Goal: Information Seeking & Learning: Learn about a topic

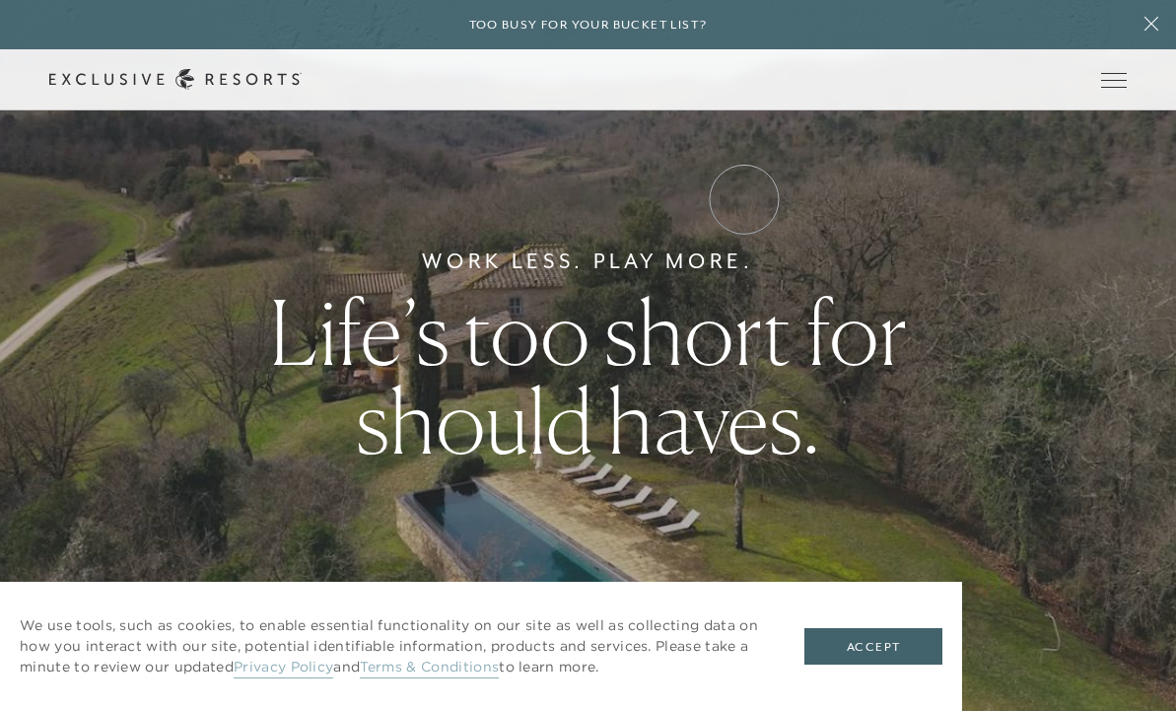
click at [0, 0] on link "VIP Benefits" at bounding box center [0, 0] width 0 height 0
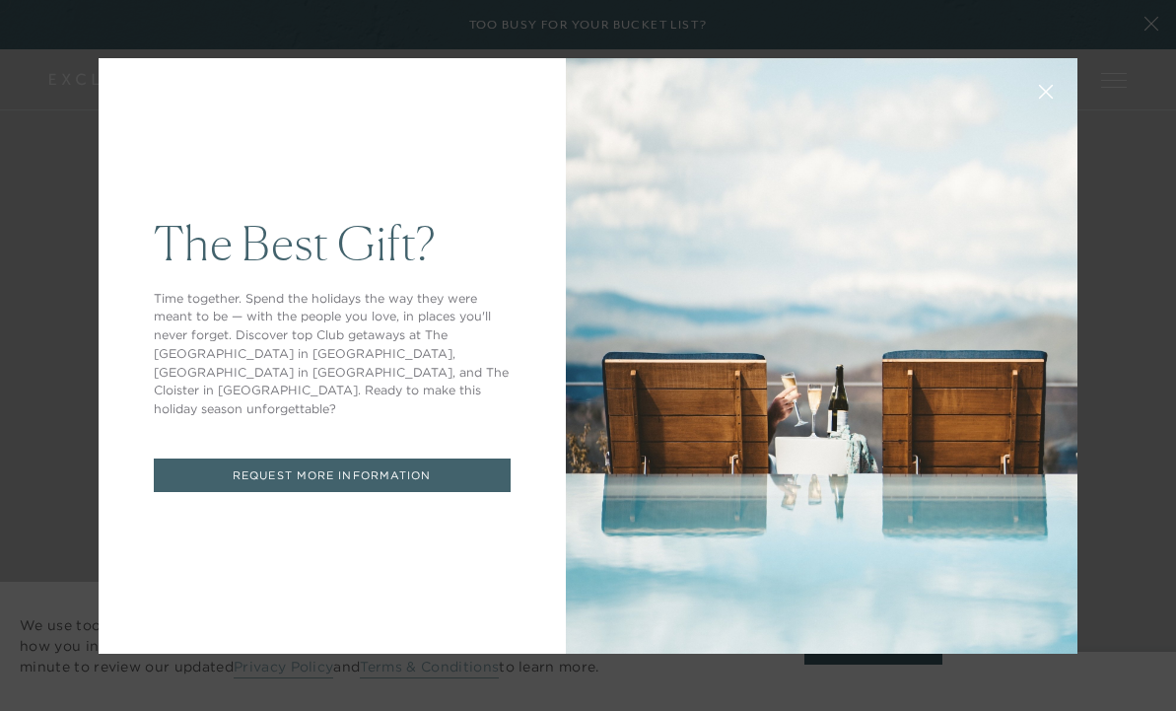
click at [1044, 89] on icon at bounding box center [1046, 91] width 13 height 13
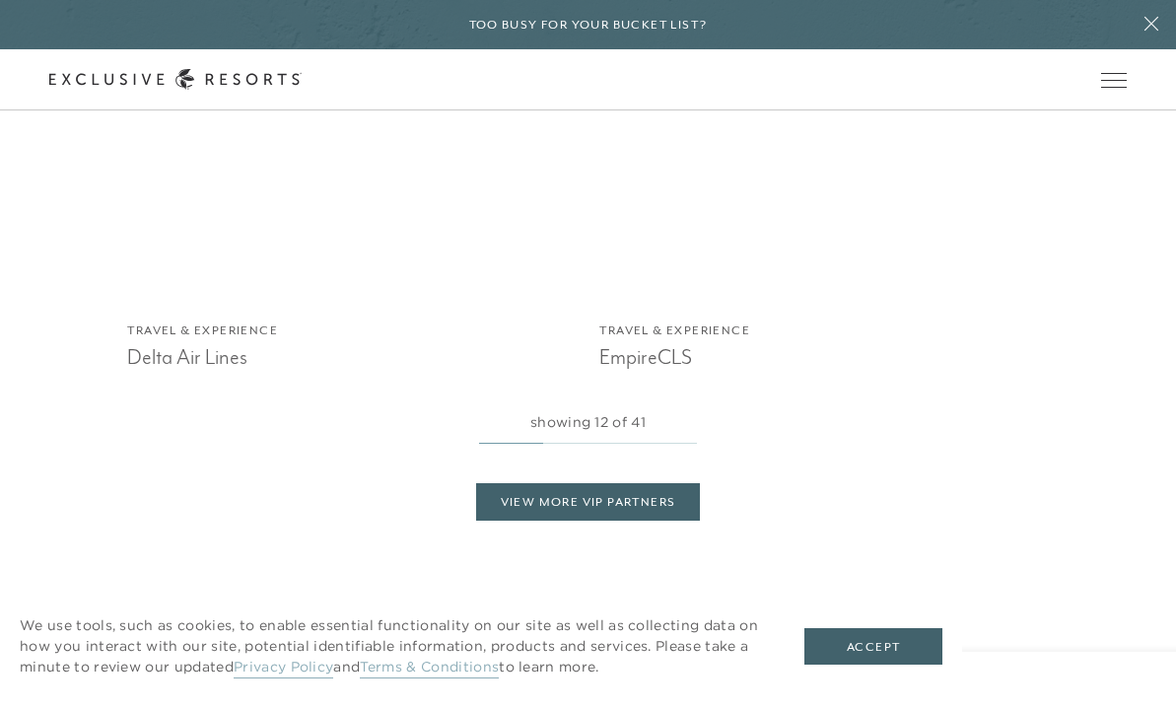
scroll to position [3524, 0]
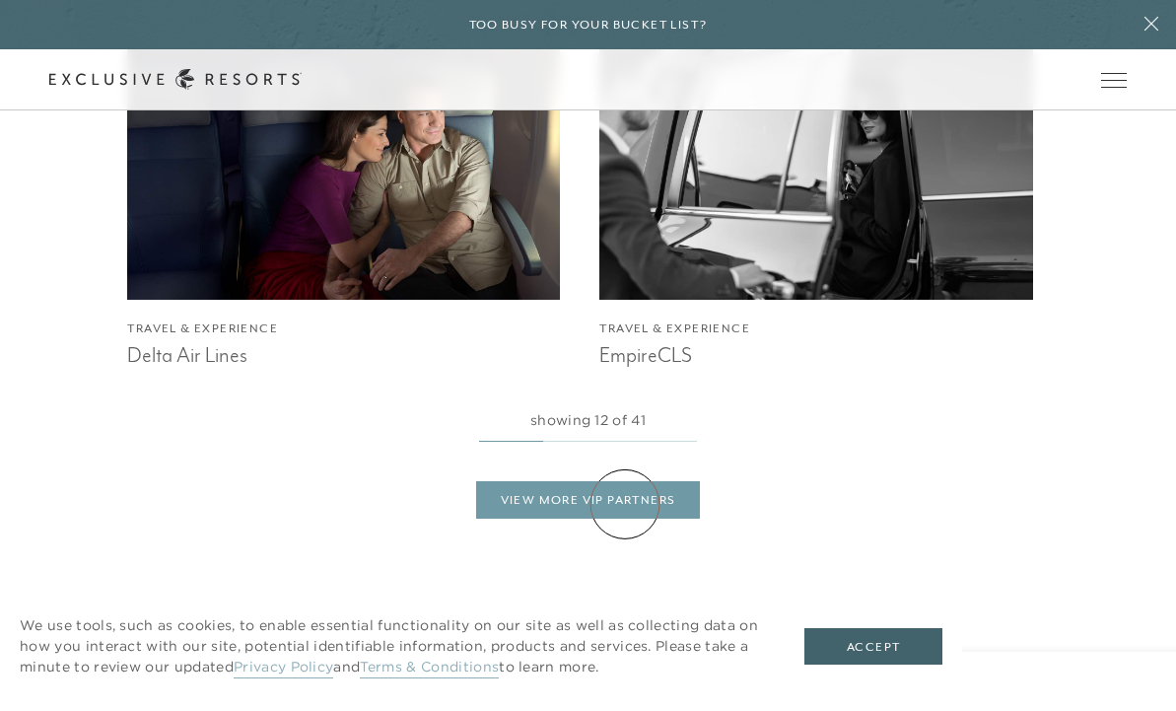
click at [625, 504] on link "View More VIP Partners" at bounding box center [588, 499] width 225 height 37
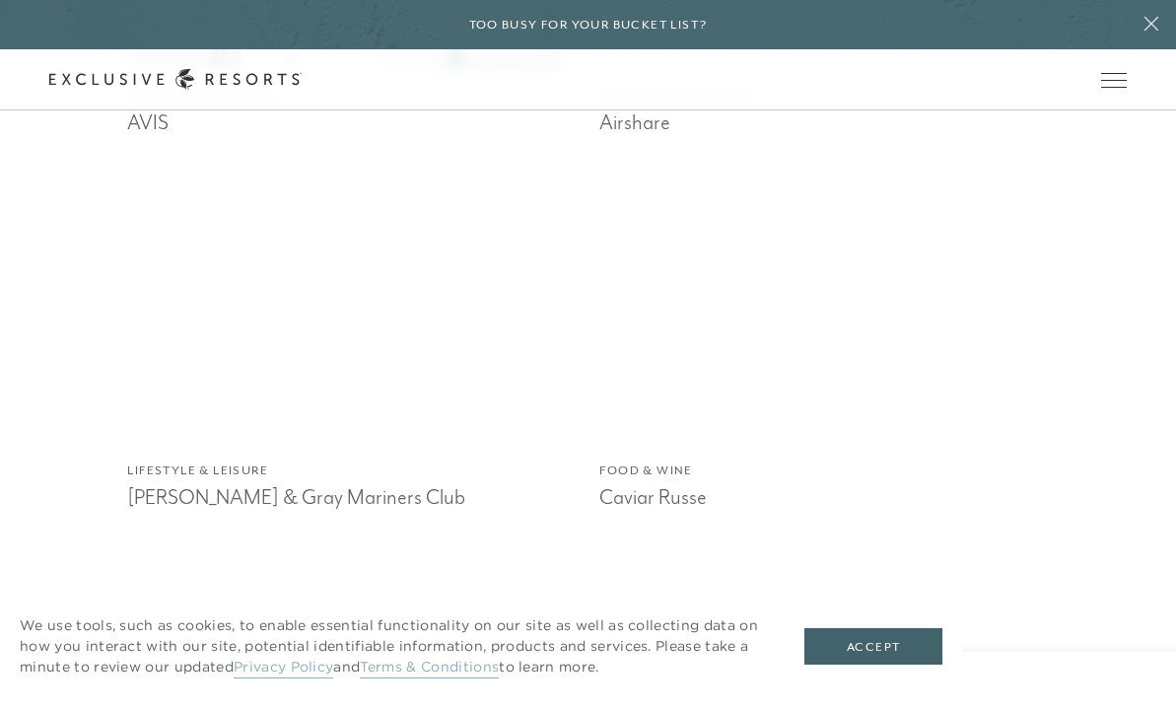
scroll to position [2308, 0]
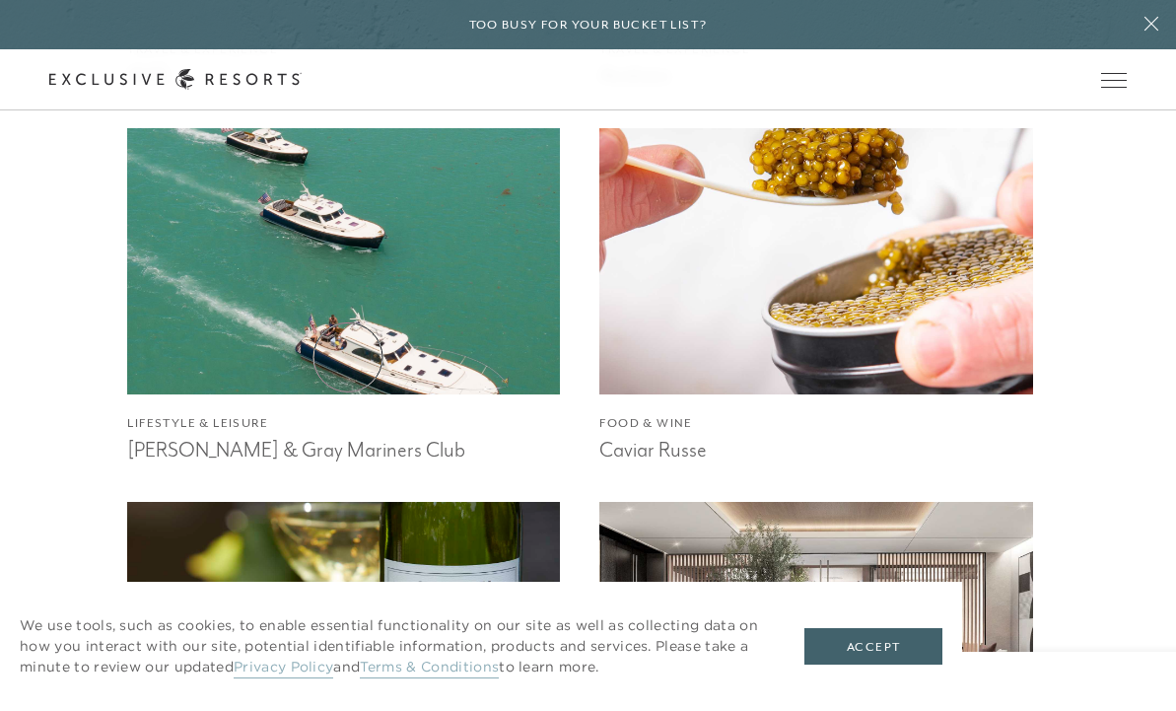
click at [348, 357] on img at bounding box center [344, 260] width 476 height 293
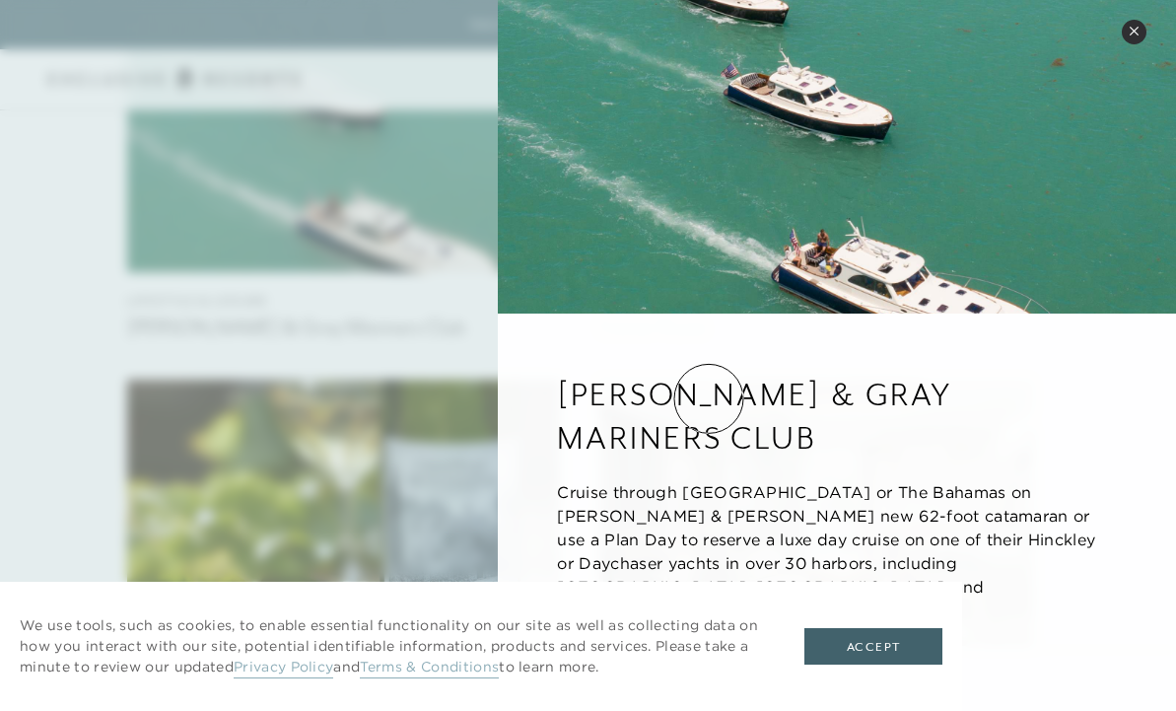
scroll to position [2432, 0]
click at [1135, 35] on icon at bounding box center [1134, 31] width 11 height 11
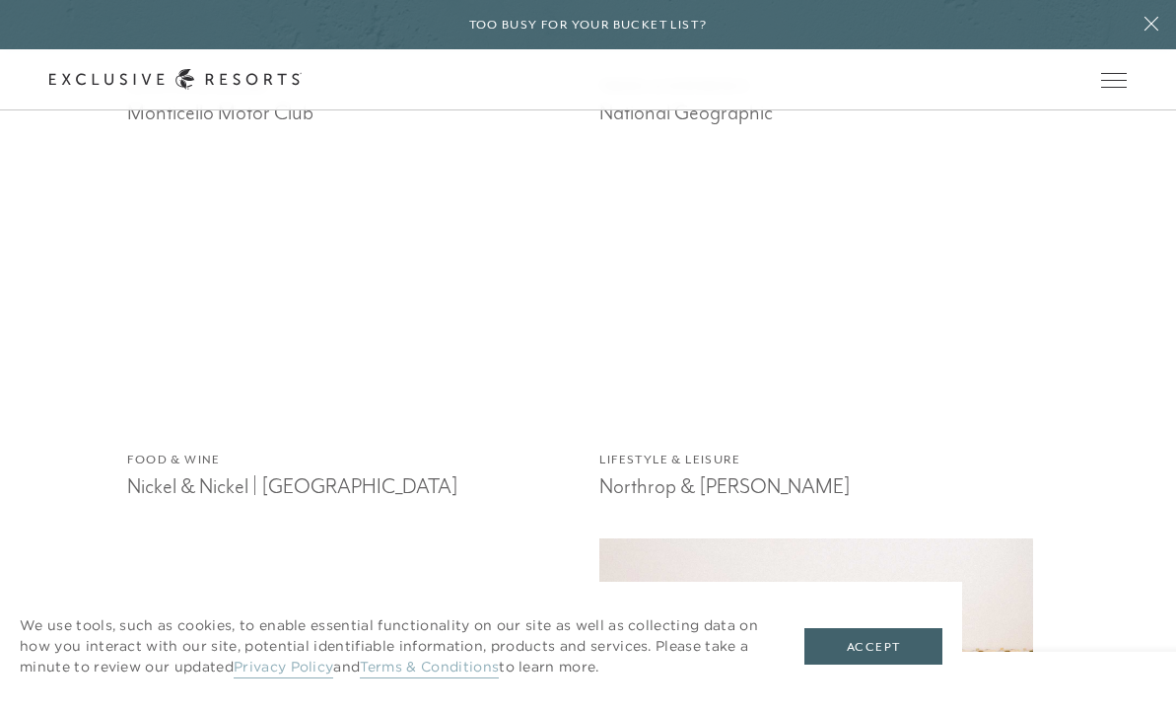
scroll to position [5626, 0]
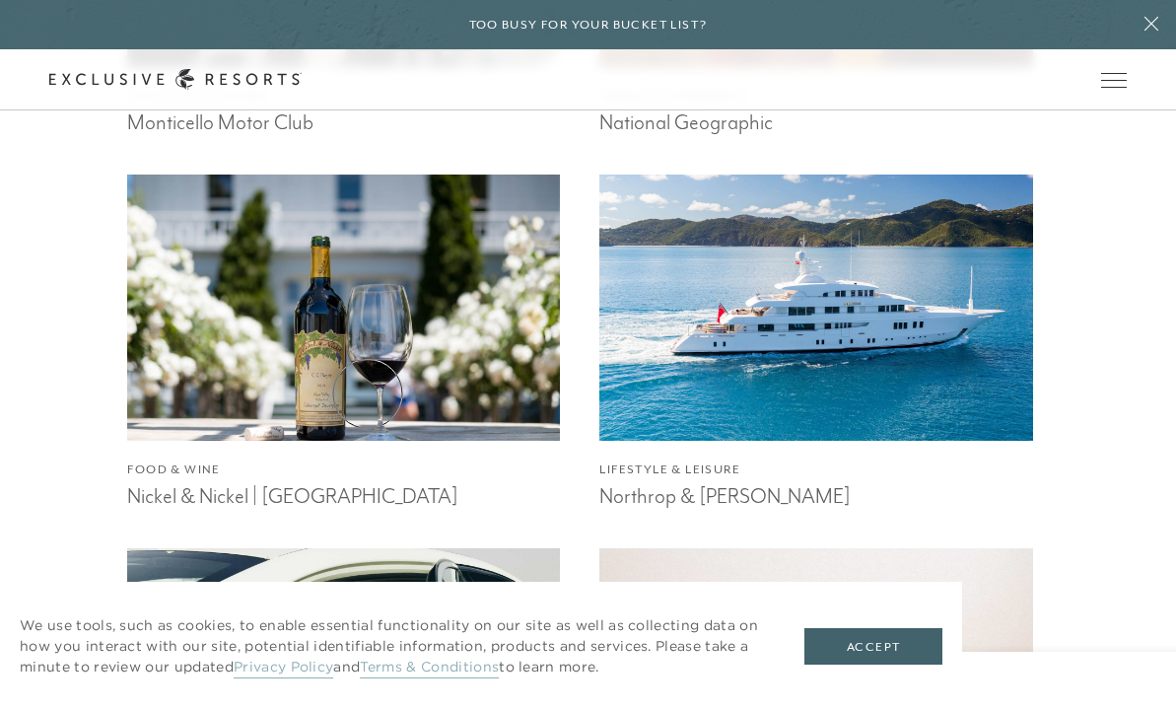
click at [368, 393] on img at bounding box center [344, 308] width 476 height 293
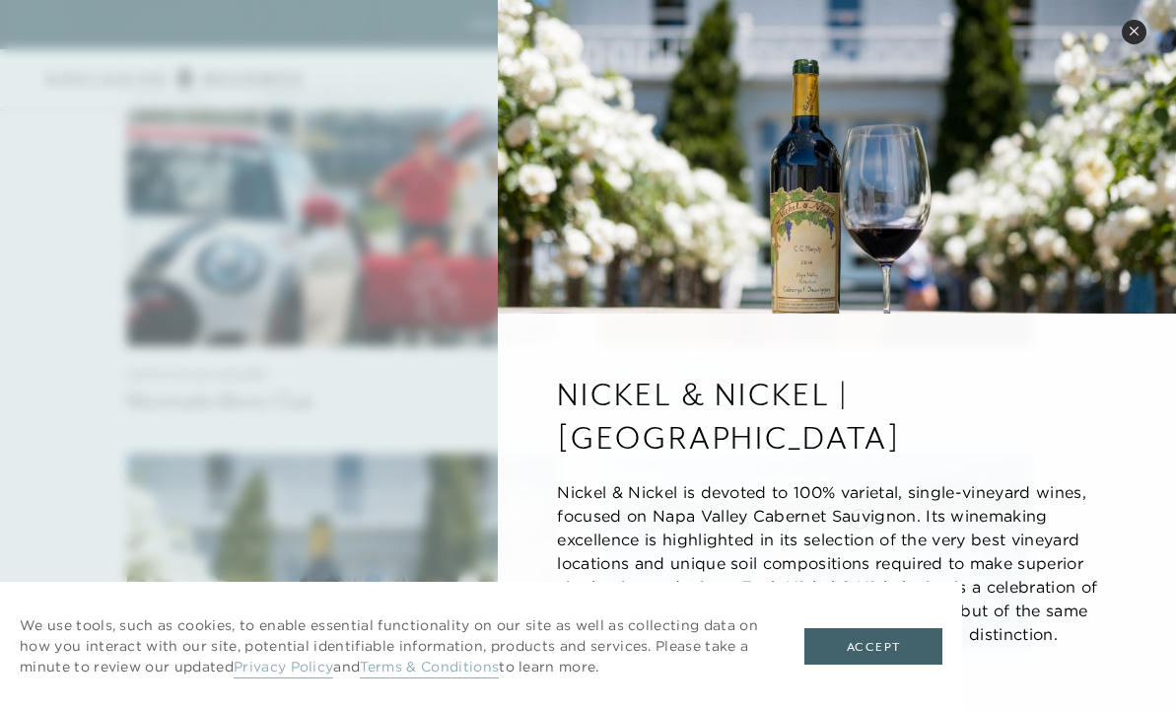
scroll to position [5340, 0]
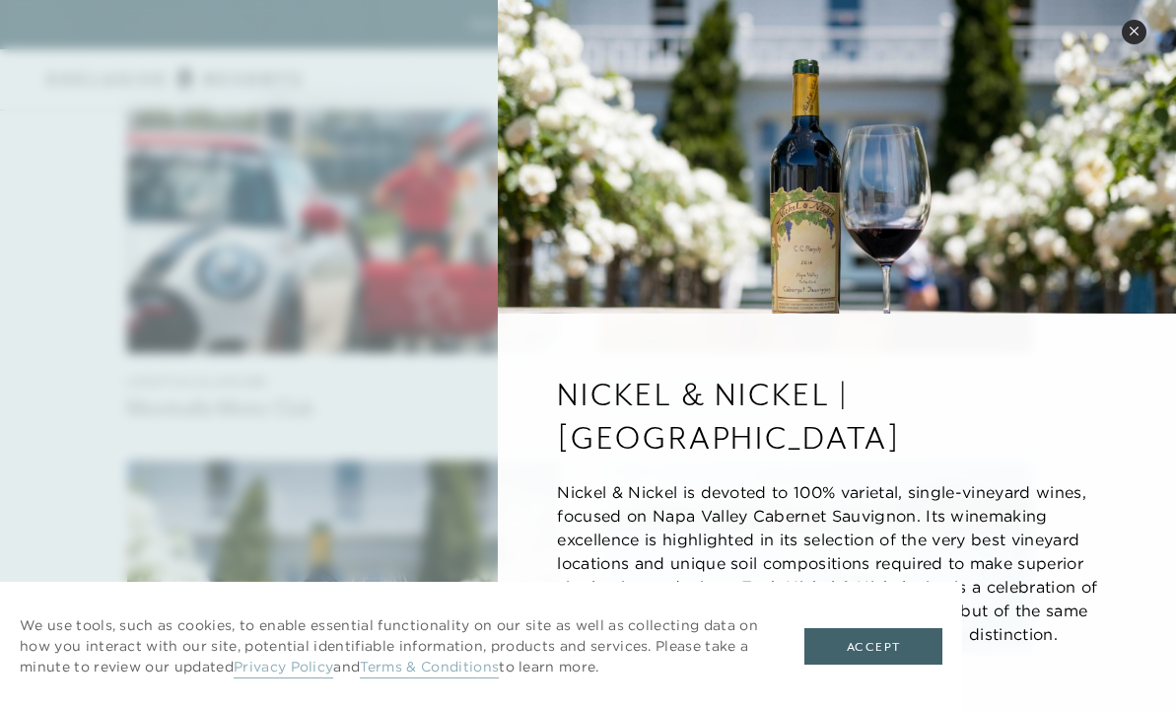
click at [1141, 32] on button "Close quickview" at bounding box center [1134, 32] width 25 height 25
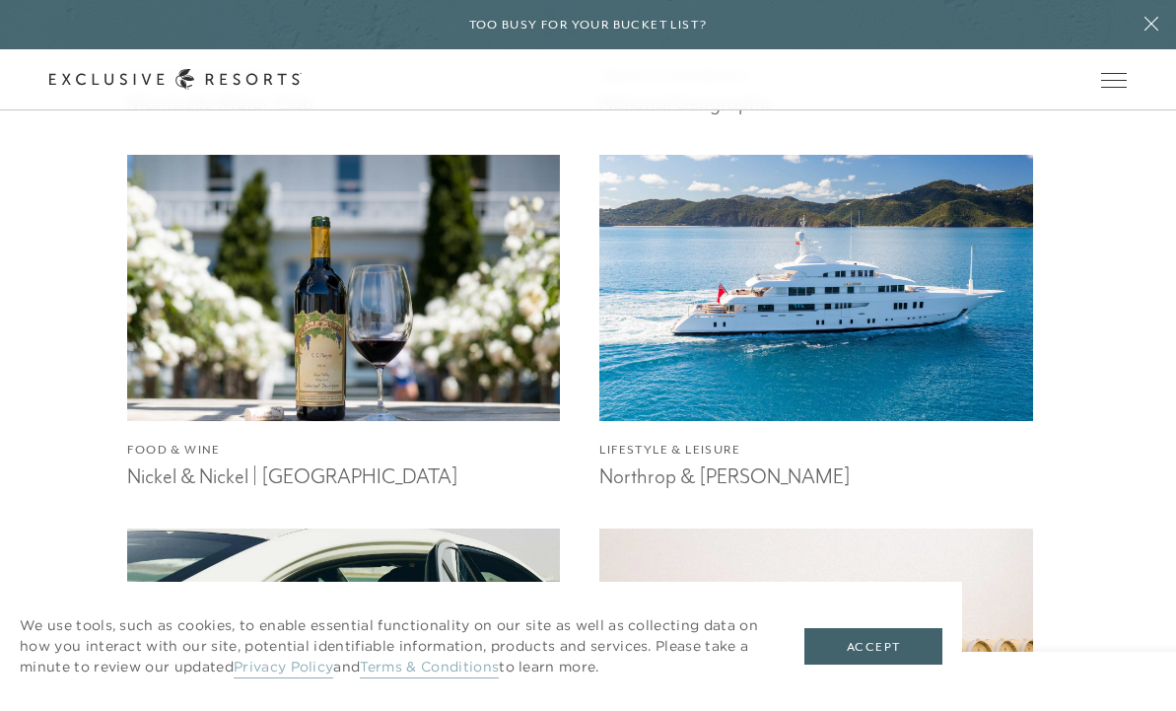
scroll to position [5655, 0]
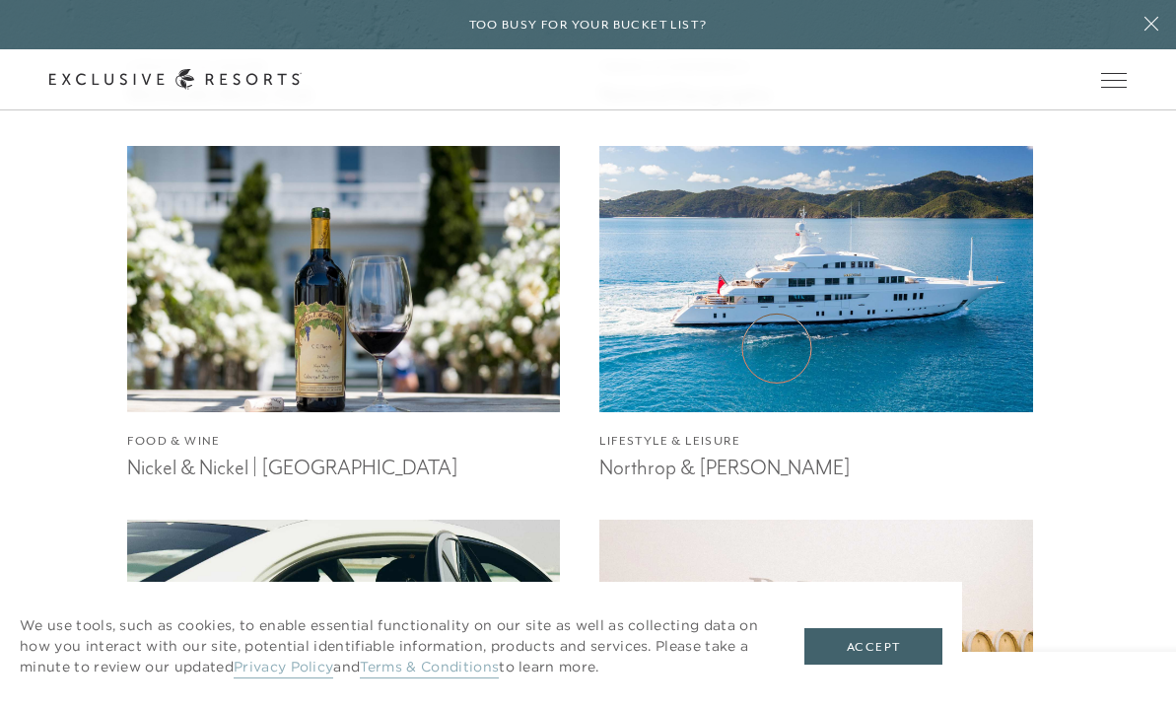
click at [777, 348] on img at bounding box center [817, 279] width 476 height 293
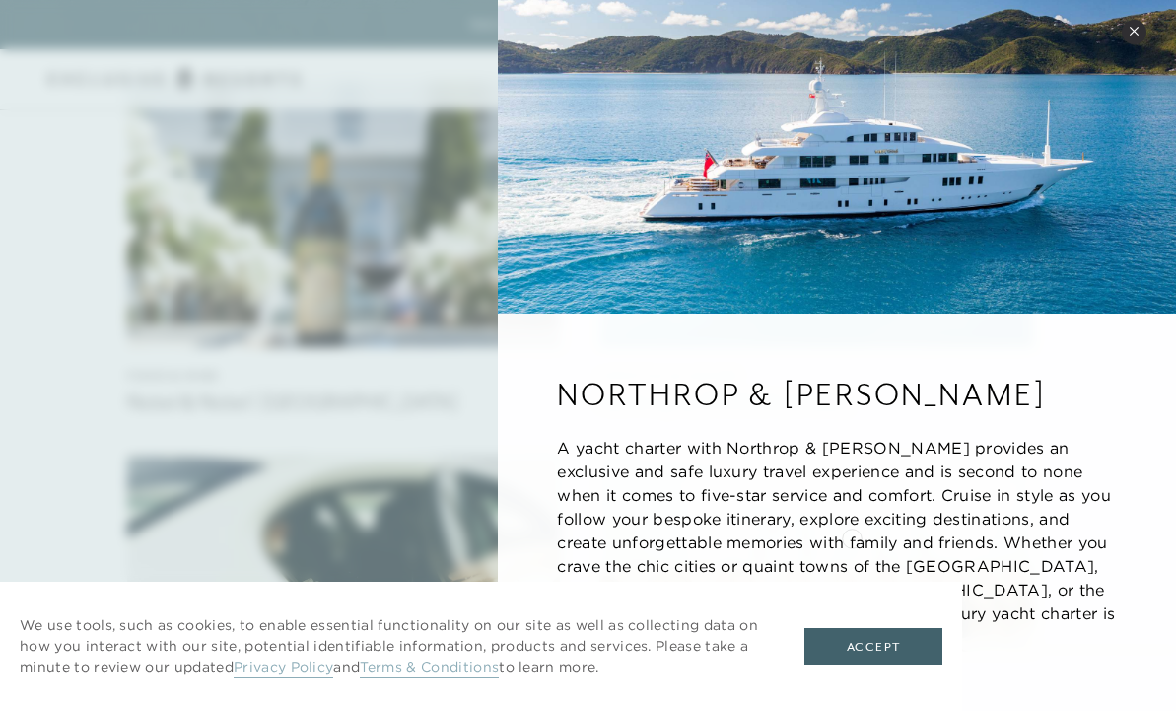
scroll to position [5743, 0]
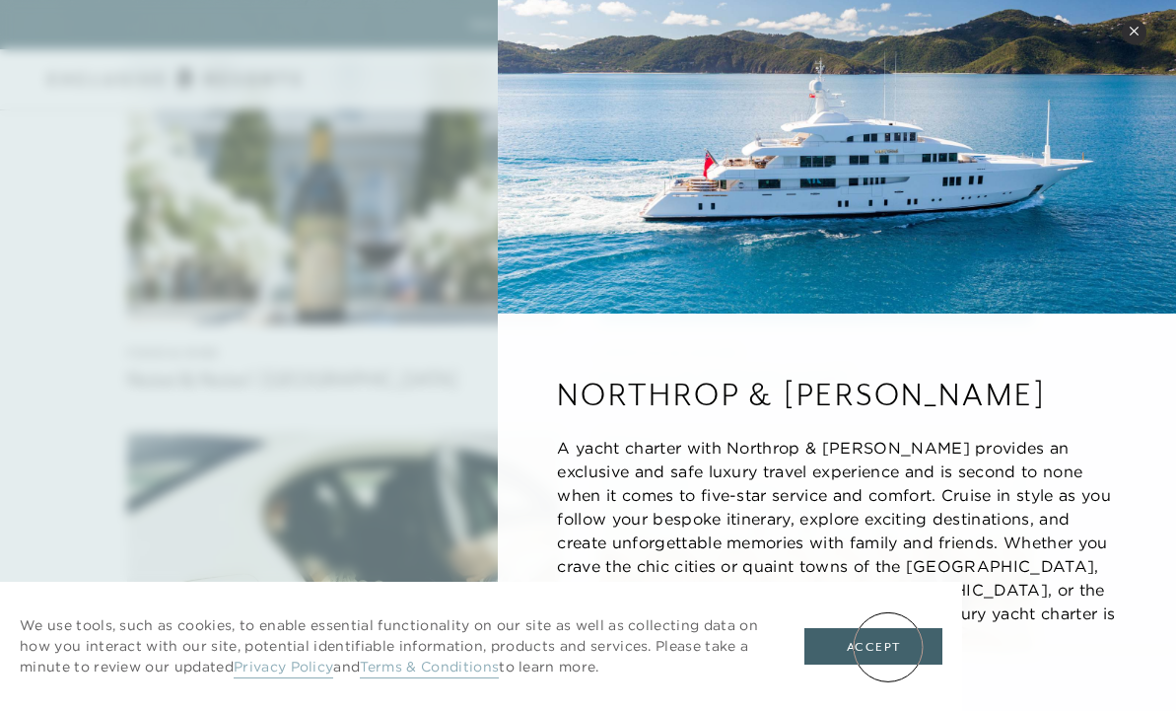
click at [888, 647] on button "Accept" at bounding box center [874, 646] width 138 height 37
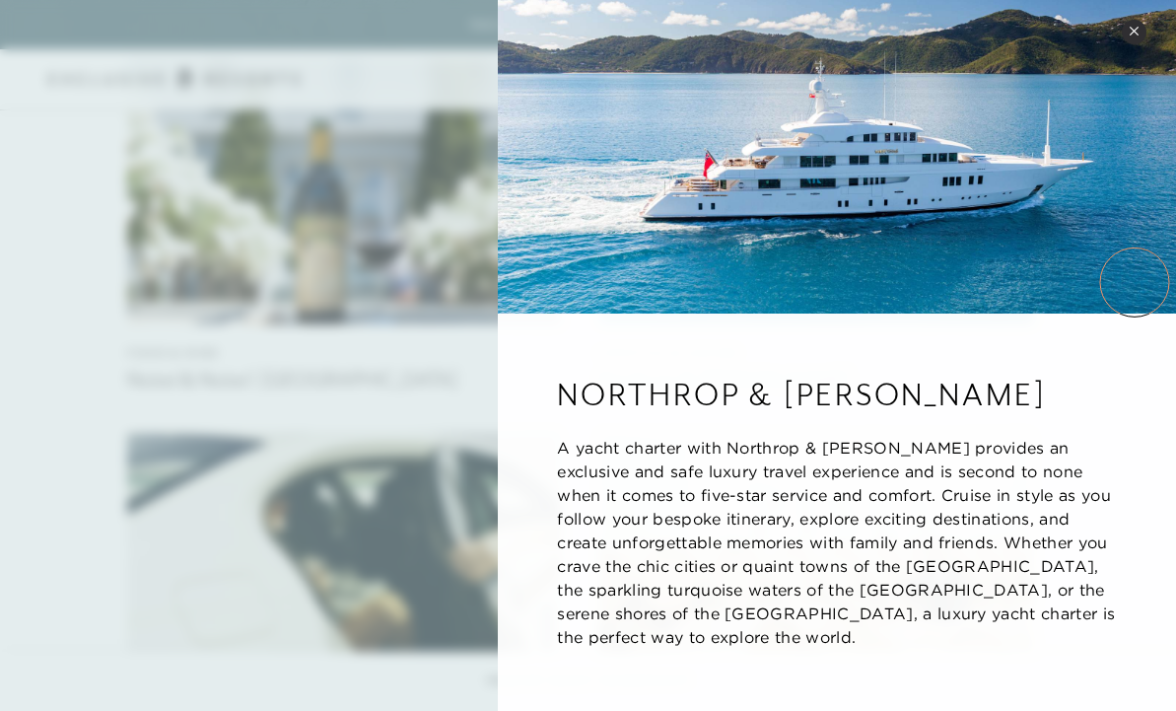
click at [1135, 282] on img at bounding box center [837, 157] width 678 height 314
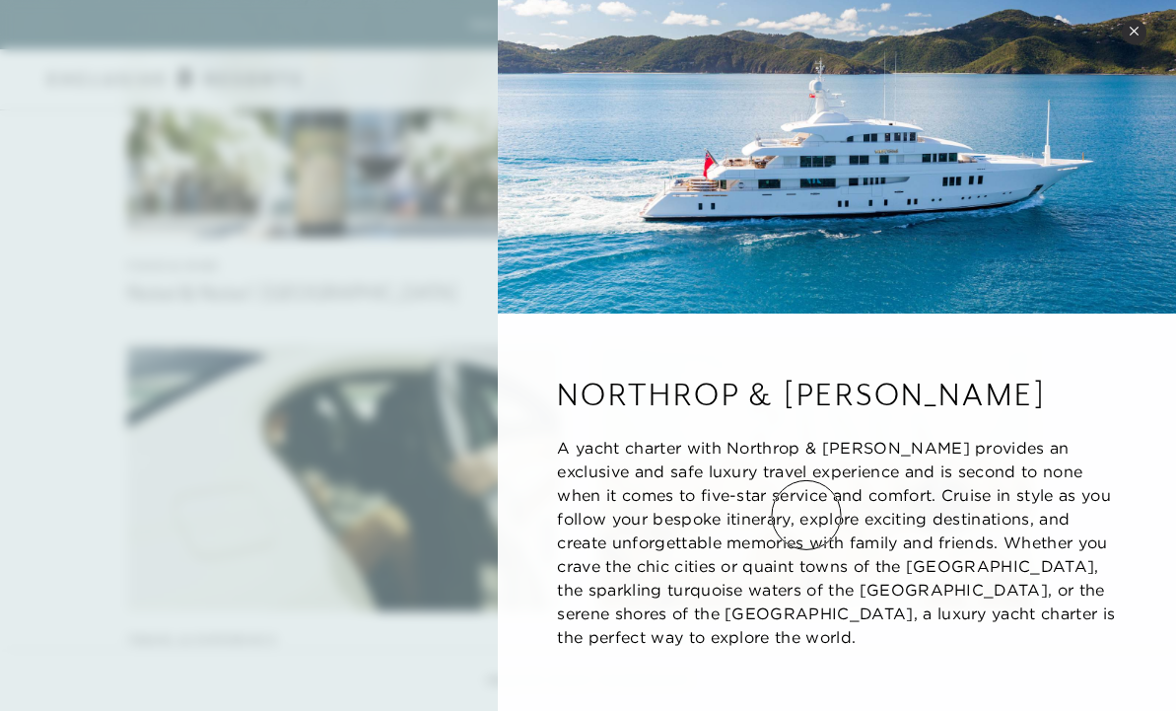
scroll to position [5830, 0]
click at [1136, 32] on icon at bounding box center [1134, 31] width 8 height 8
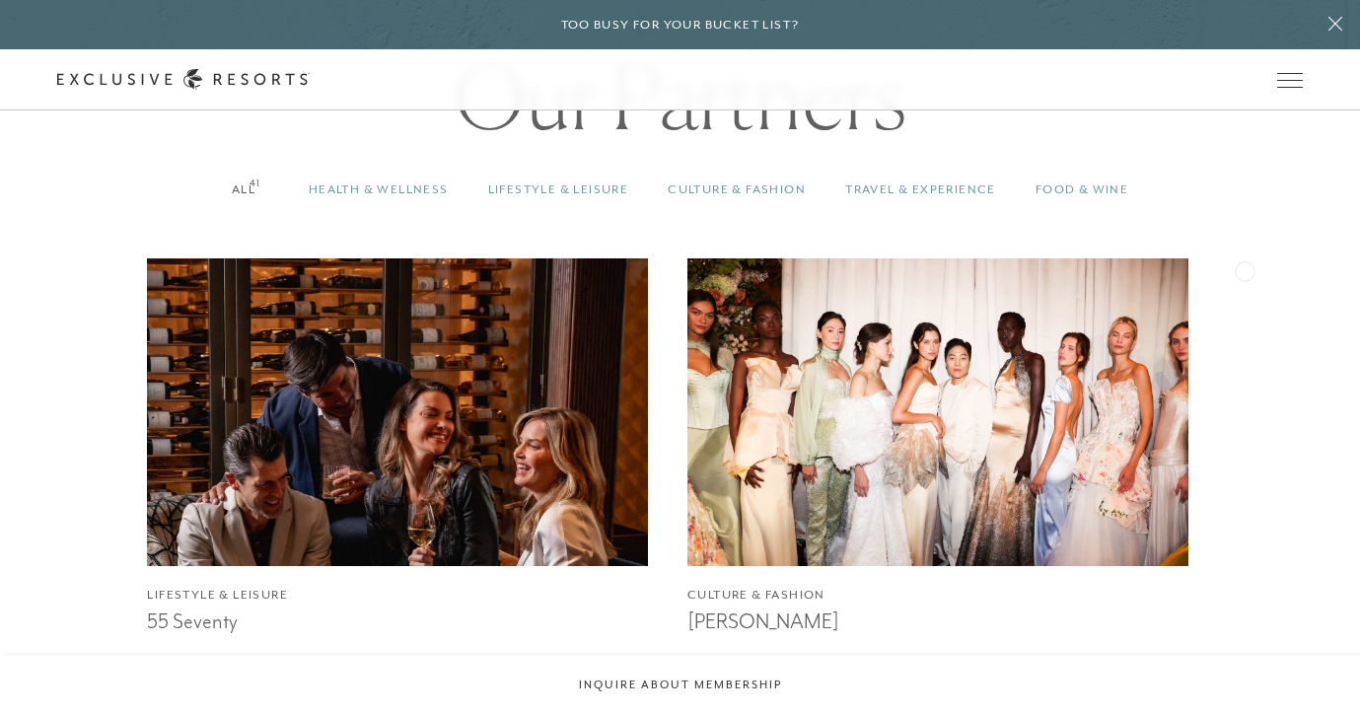
scroll to position [1582, 0]
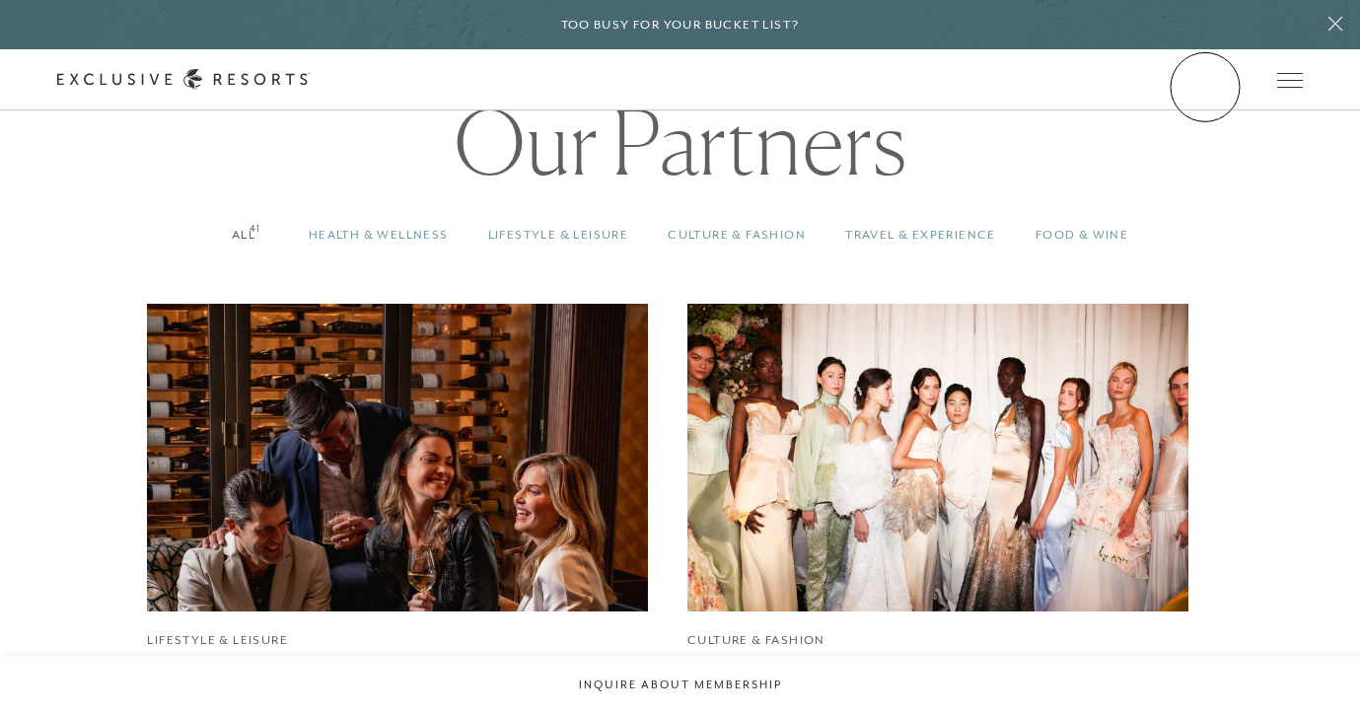
click at [0, 0] on link "Member Login" at bounding box center [0, 0] width 0 height 0
